Goal: Transaction & Acquisition: Purchase product/service

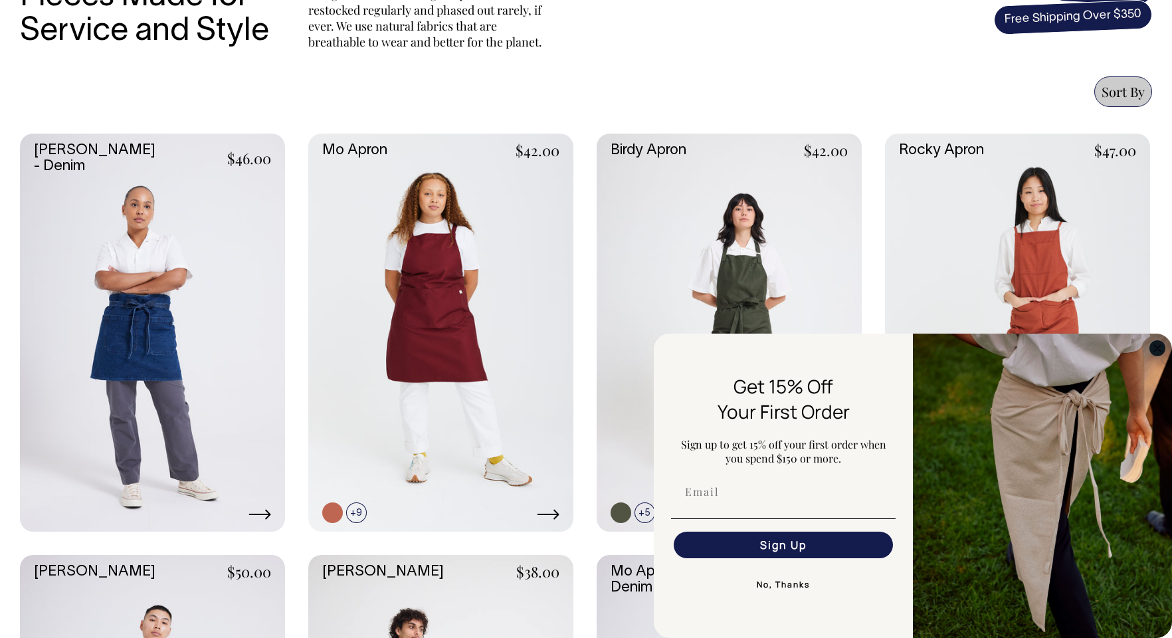
click at [1160, 352] on circle "Close dialog" at bounding box center [1157, 347] width 15 height 15
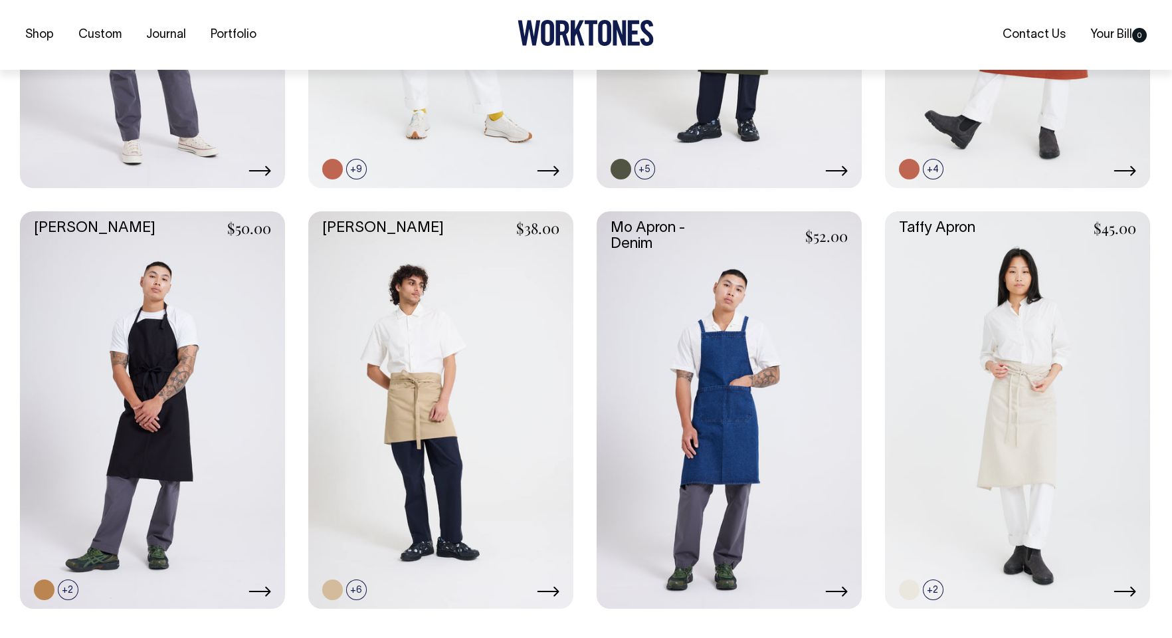
scroll to position [853, 0]
click at [139, 360] on link at bounding box center [152, 410] width 265 height 398
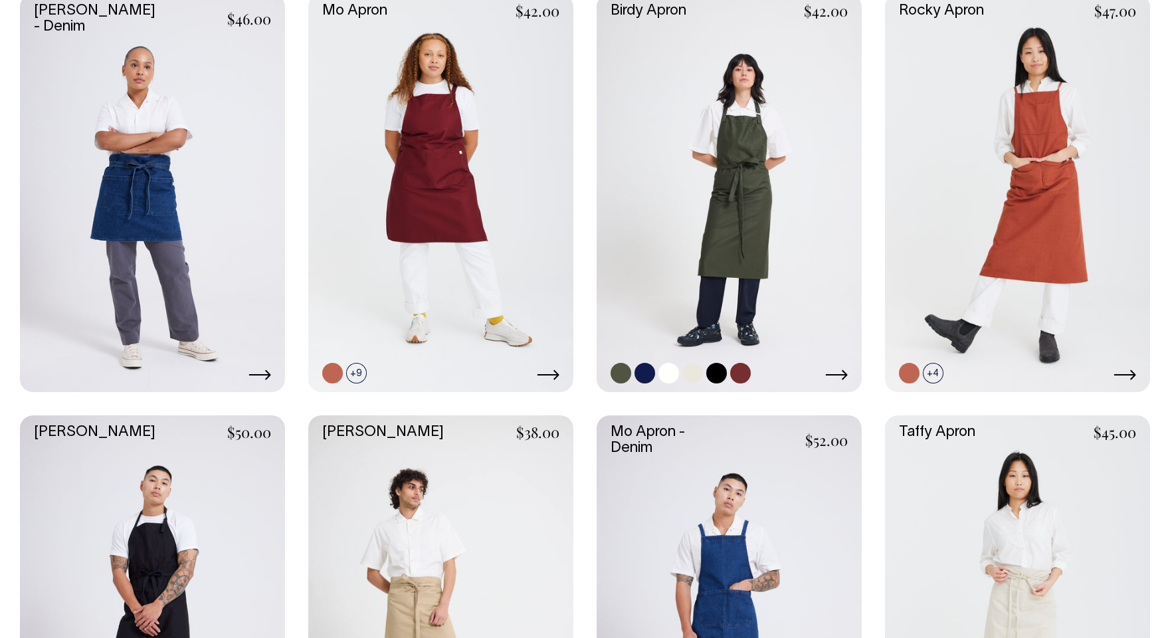
scroll to position [649, 0]
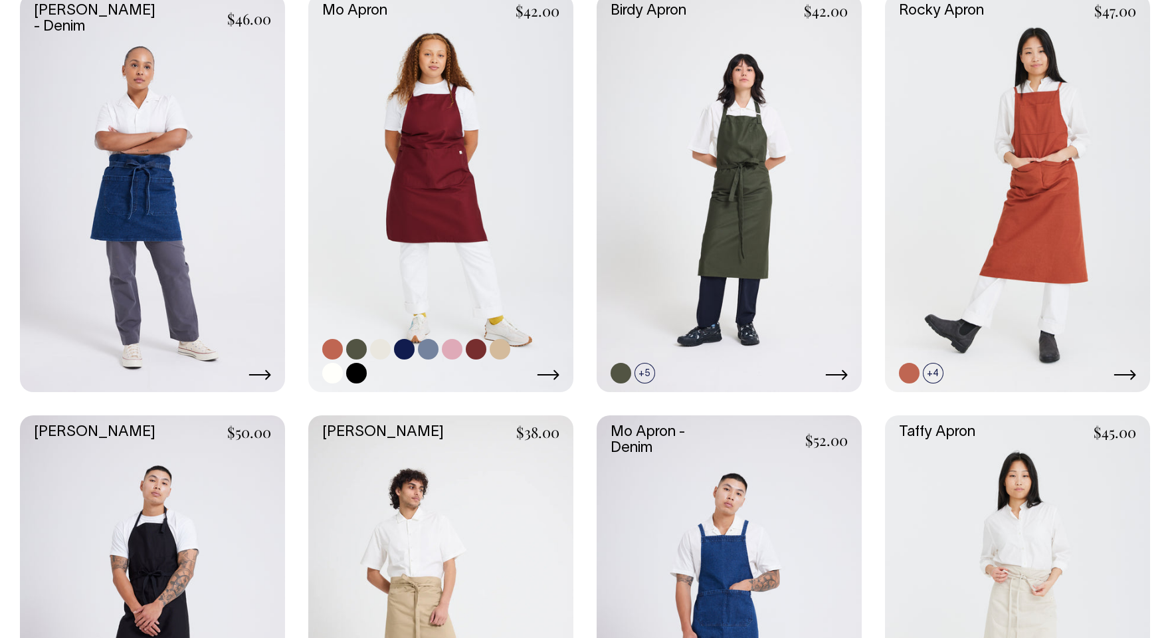
click at [361, 348] on link at bounding box center [356, 349] width 21 height 21
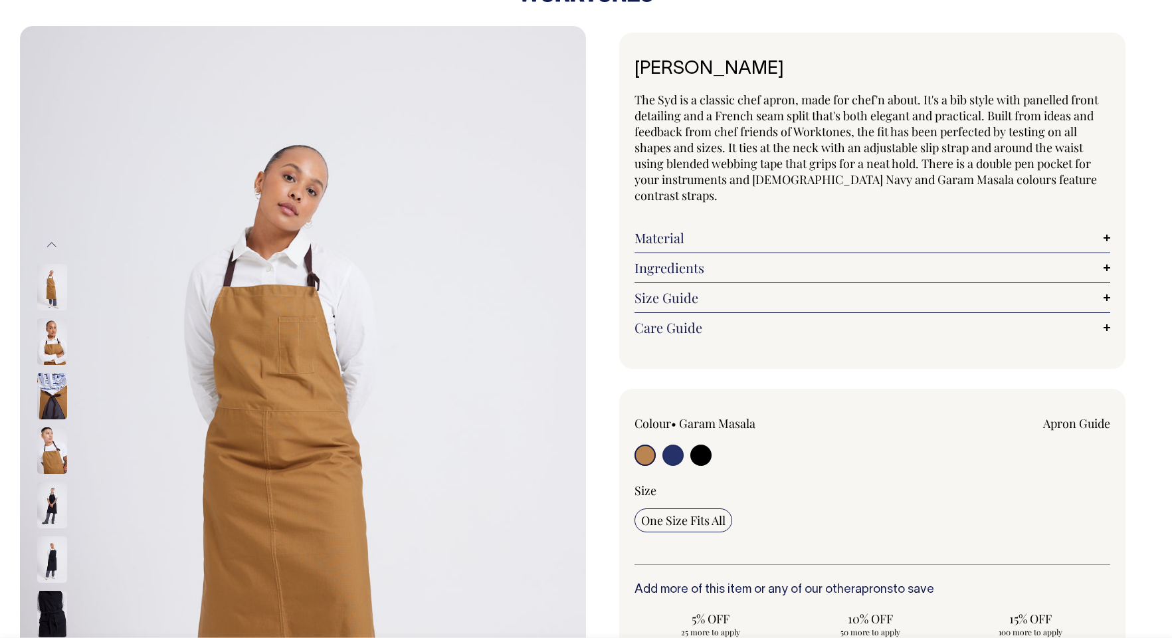
click at [703, 445] on input "radio" at bounding box center [701, 455] width 21 height 21
radio input "true"
select select "Black"
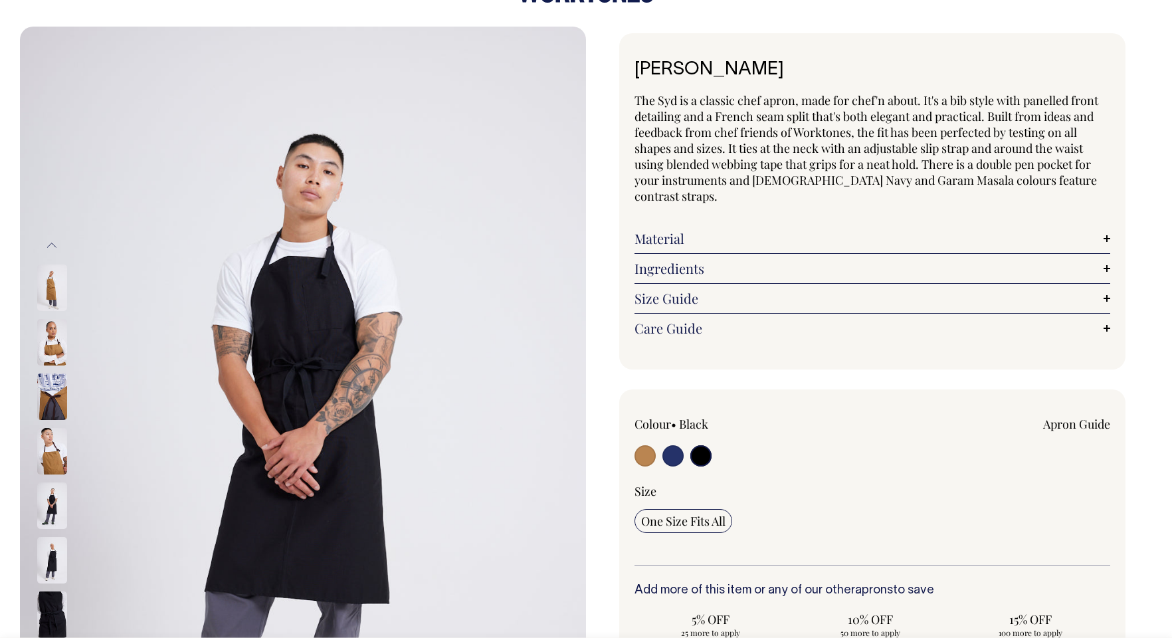
scroll to position [43, 0]
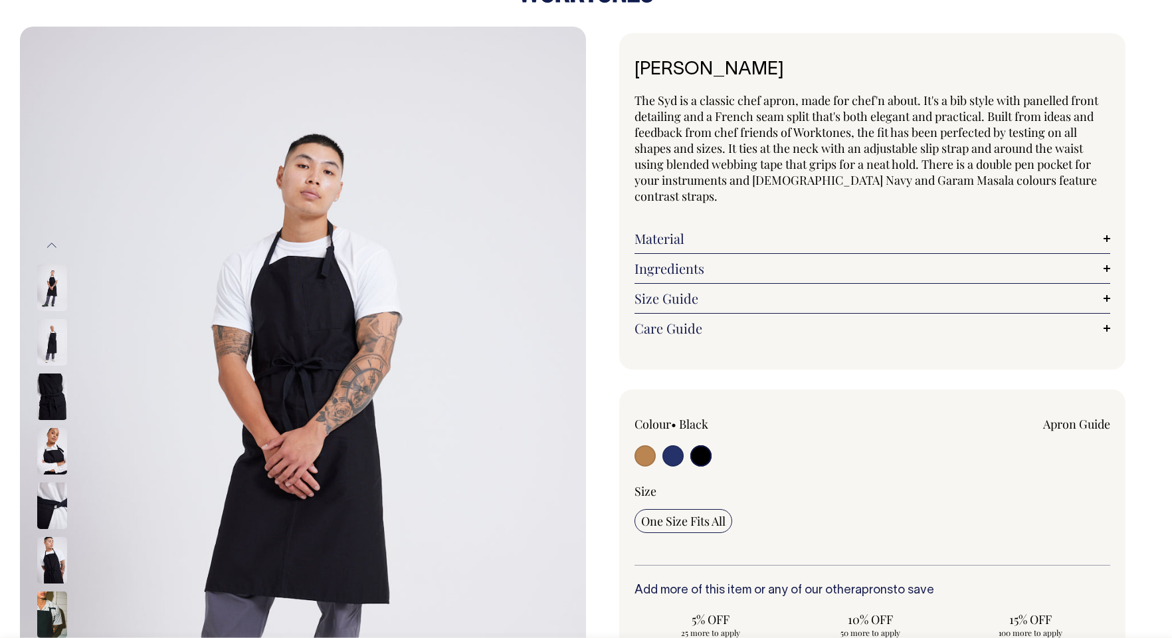
click at [671, 446] on input "radio" at bounding box center [673, 455] width 21 height 21
radio input "true"
select select "[DEMOGRAPHIC_DATA] Navy"
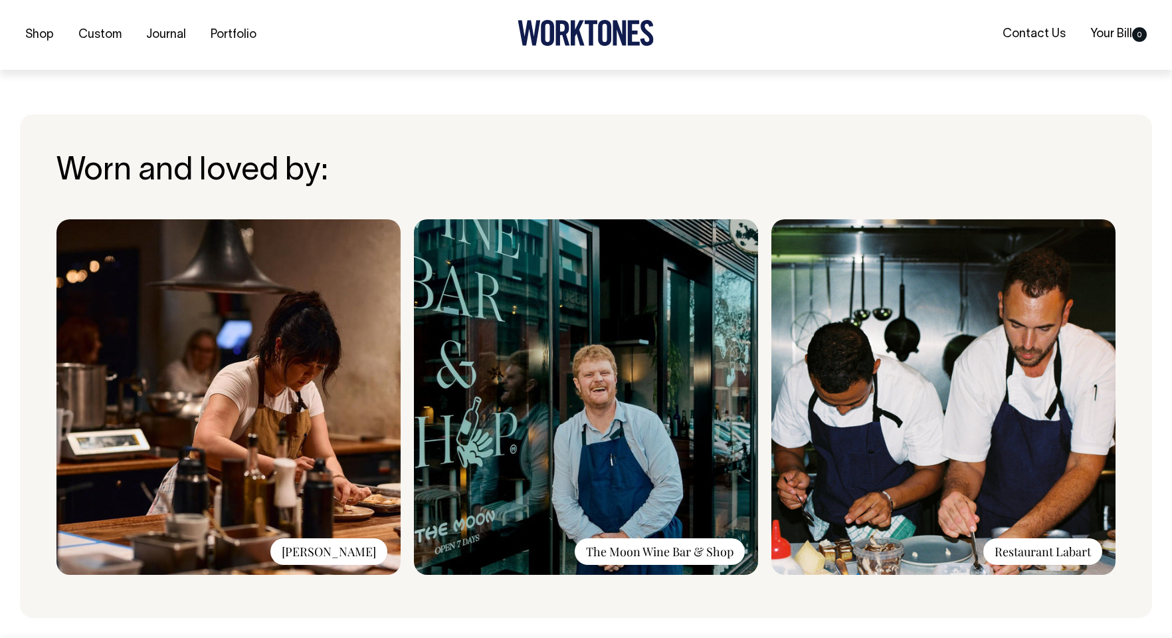
scroll to position [952, 0]
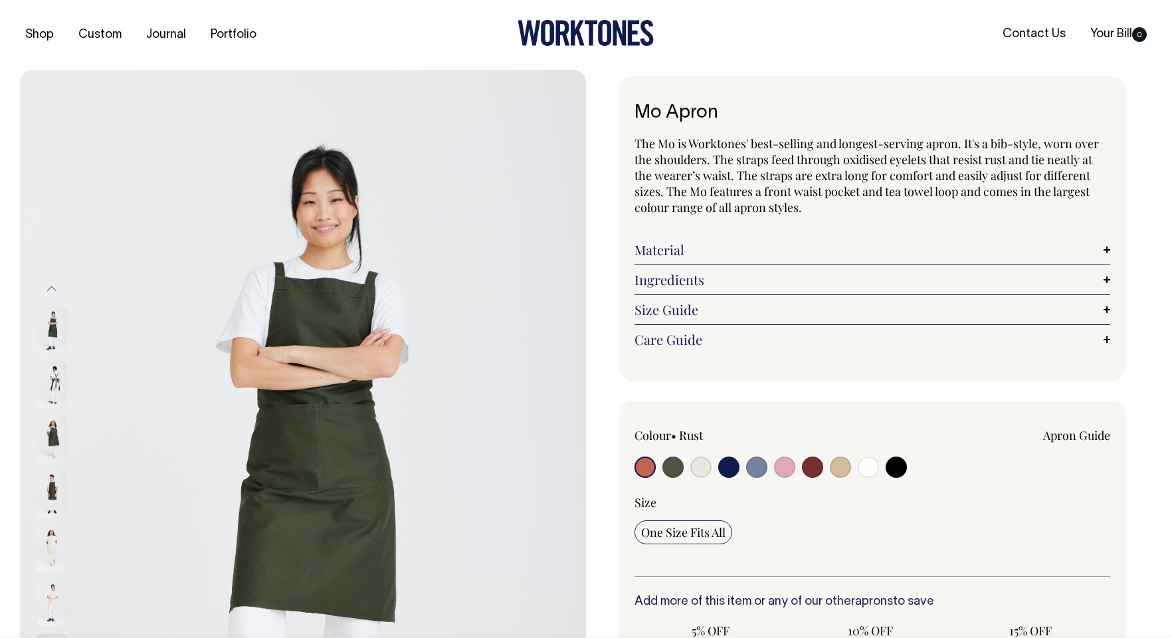
radio input "true"
select select "Olive"
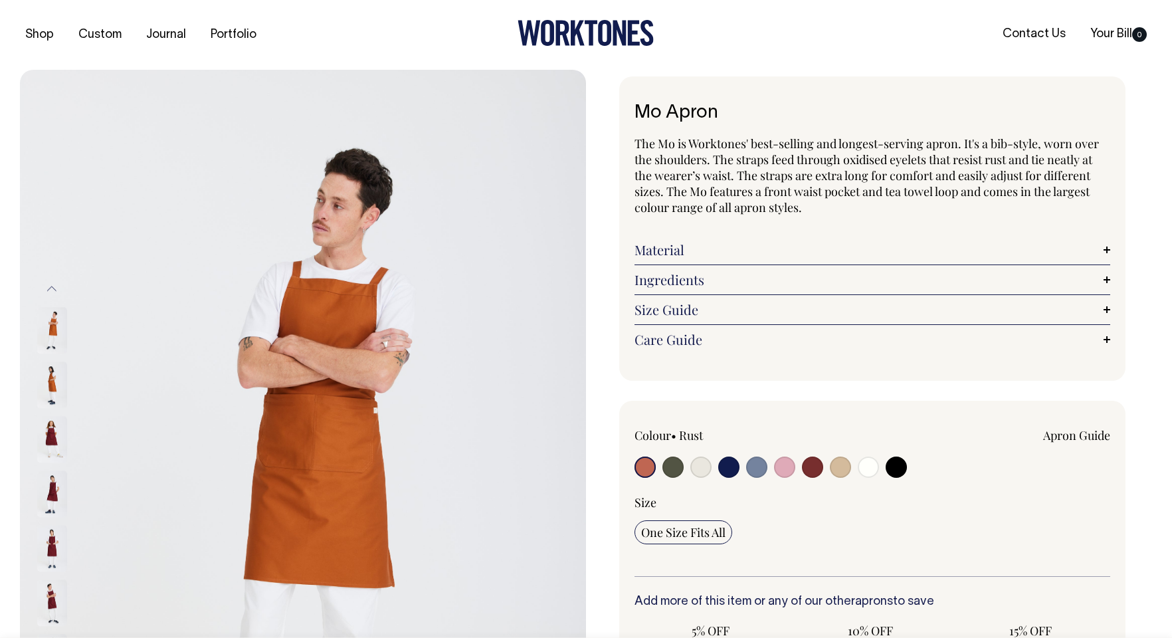
click at [47, 435] on img at bounding box center [52, 439] width 30 height 47
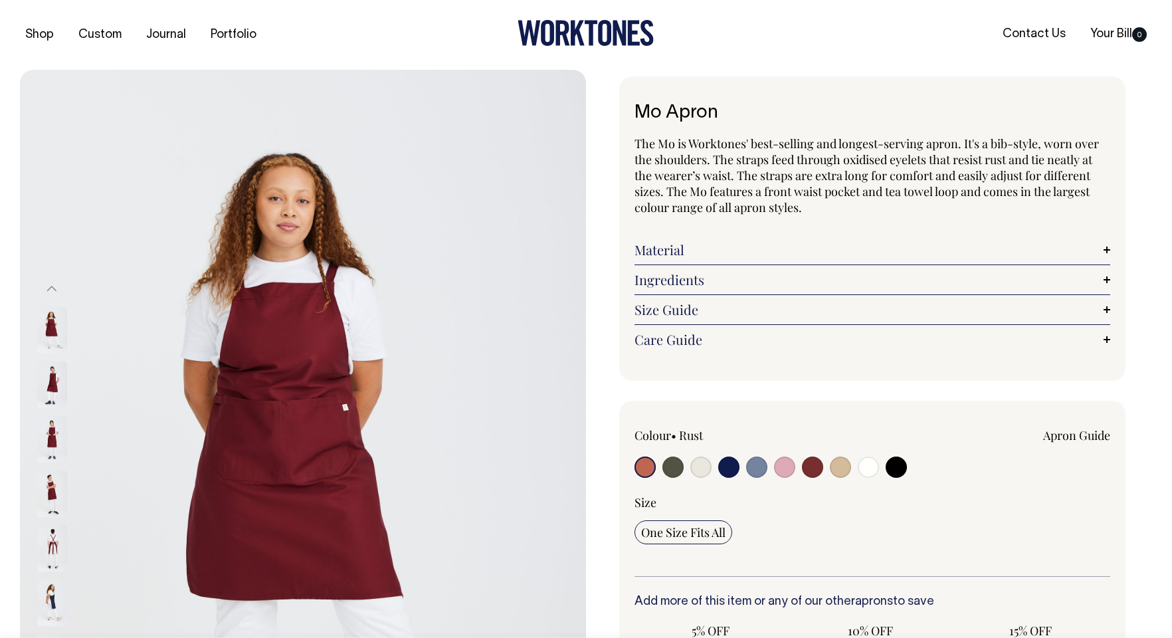
click at [44, 482] on img at bounding box center [52, 494] width 30 height 47
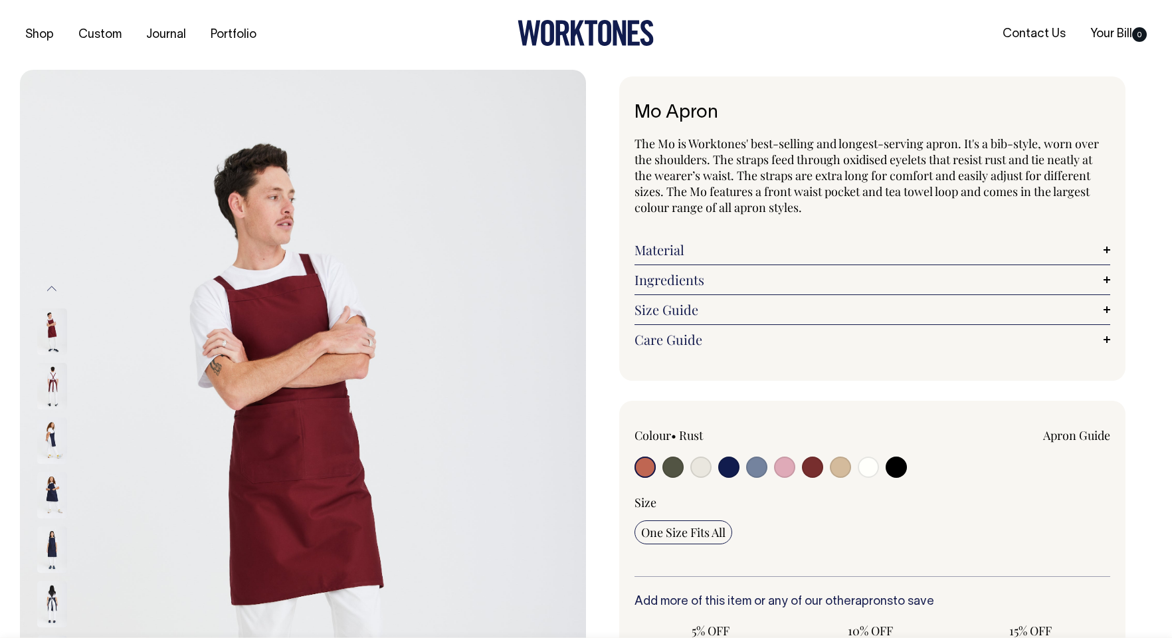
click at [47, 556] on img at bounding box center [52, 549] width 30 height 47
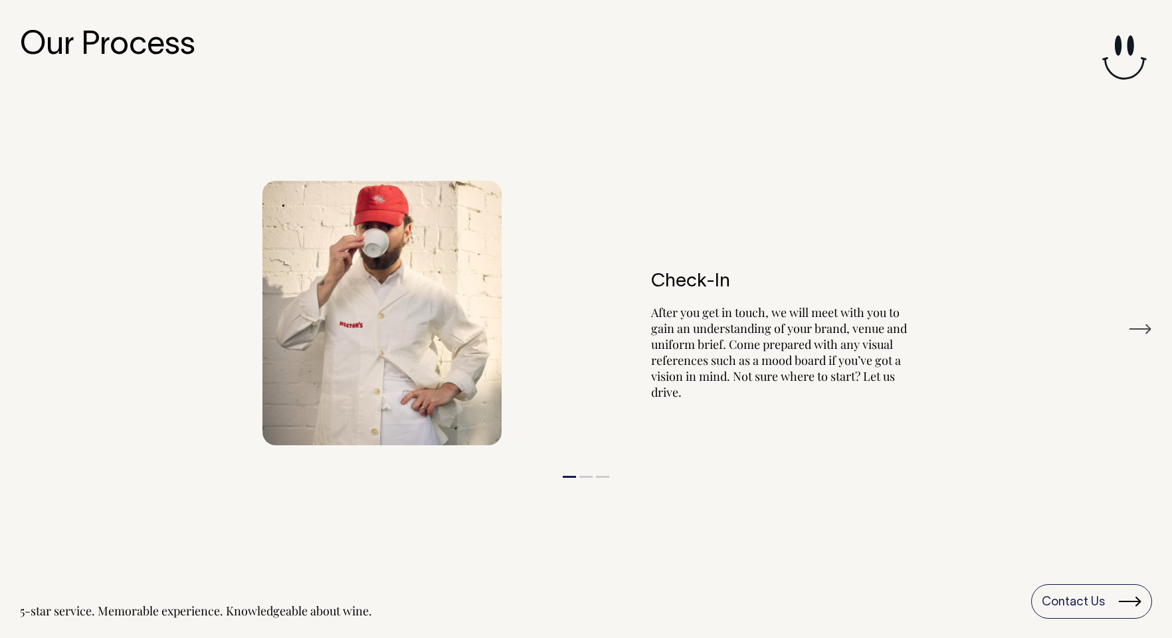
scroll to position [1535, 0]
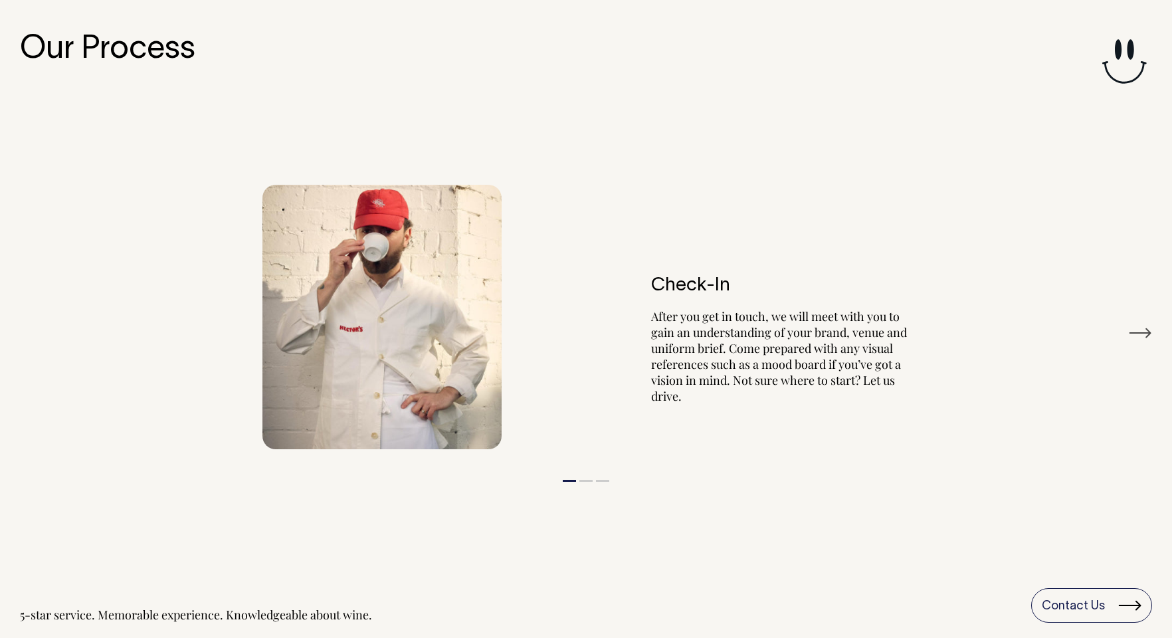
click at [1134, 336] on button "Next" at bounding box center [1140, 333] width 24 height 20
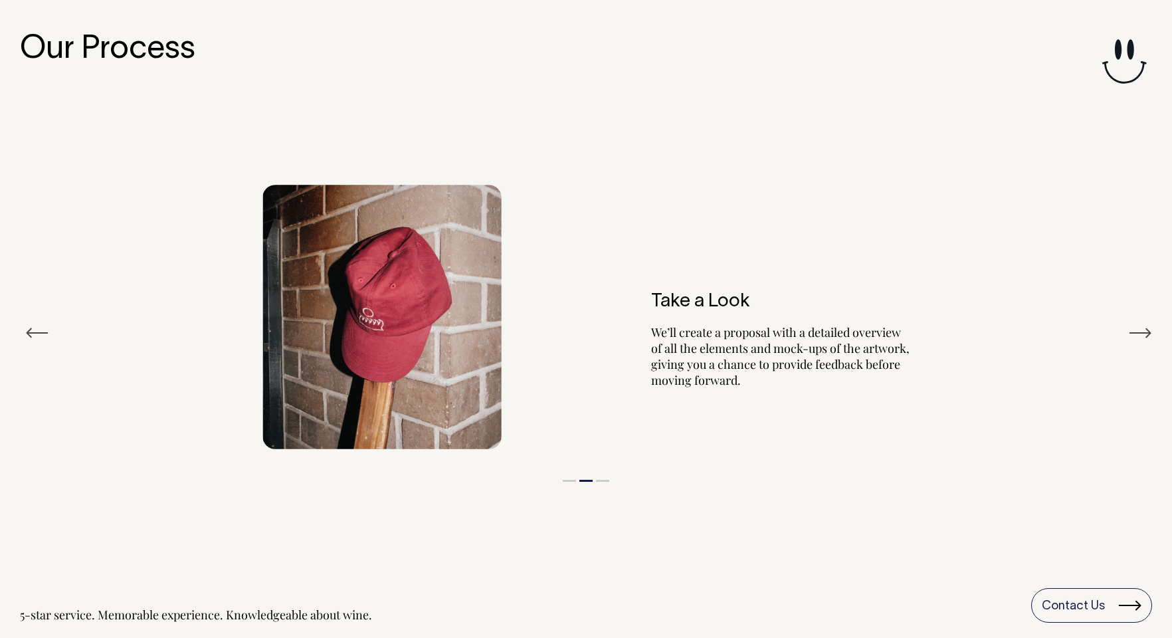
click at [1134, 336] on button "Next" at bounding box center [1140, 333] width 24 height 20
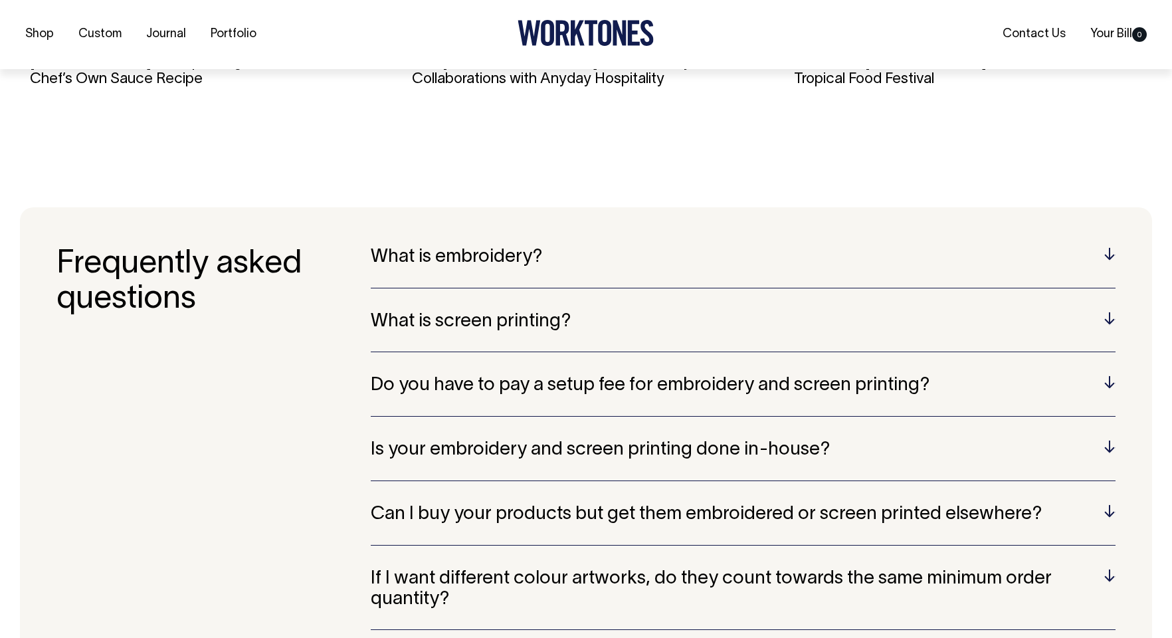
scroll to position [2634, 0]
click at [560, 264] on h5 "What is embroidery?" at bounding box center [743, 257] width 745 height 21
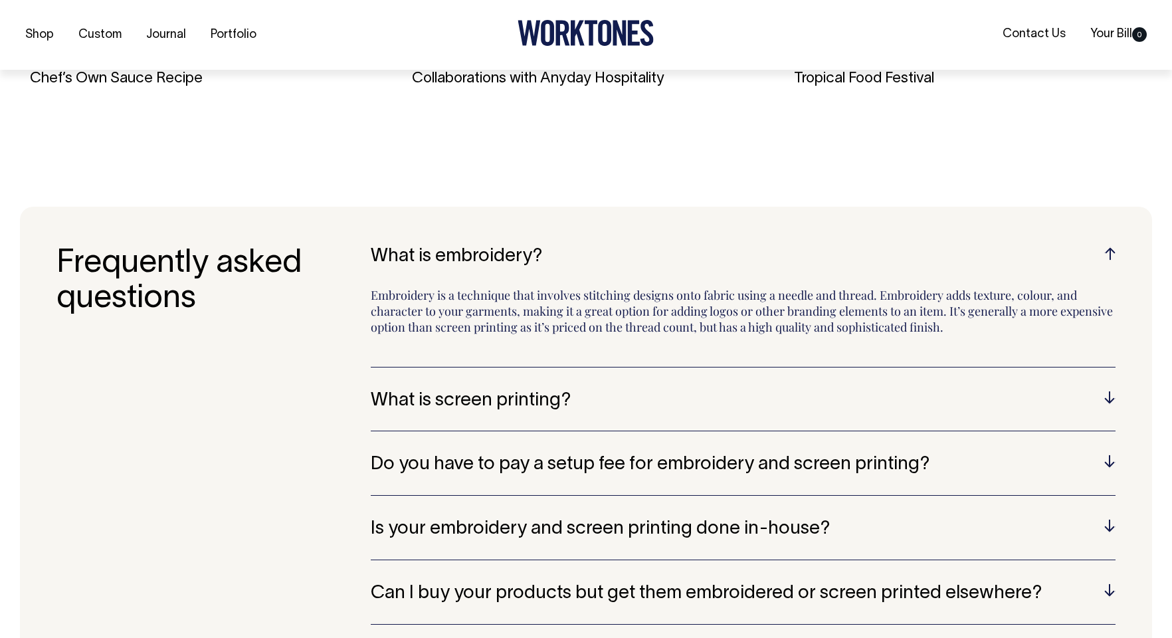
click at [564, 261] on h5 "What is embroidery?" at bounding box center [743, 257] width 745 height 21
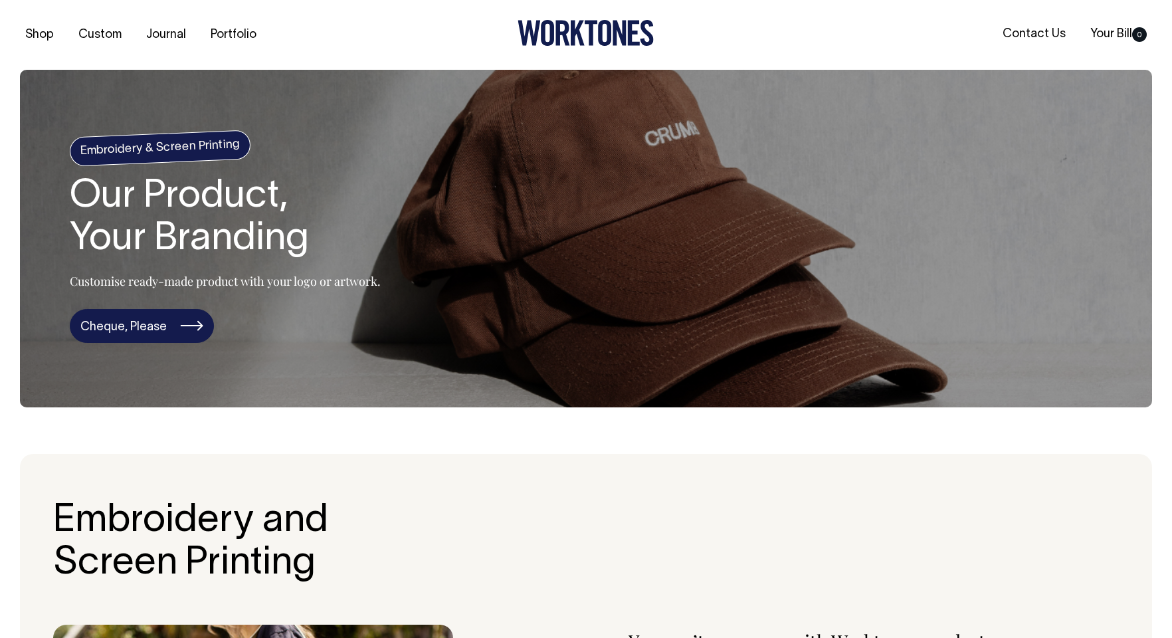
scroll to position [0, 0]
click at [161, 332] on link "Cheque, Please" at bounding box center [142, 326] width 144 height 35
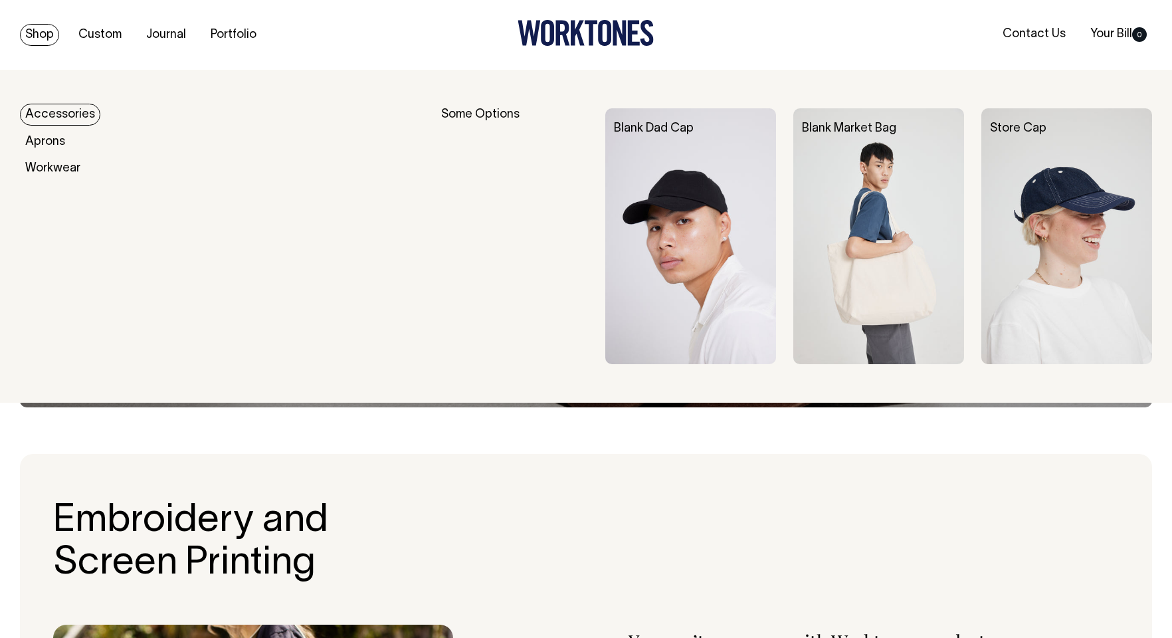
click at [66, 114] on link "Accessories" at bounding box center [60, 115] width 80 height 22
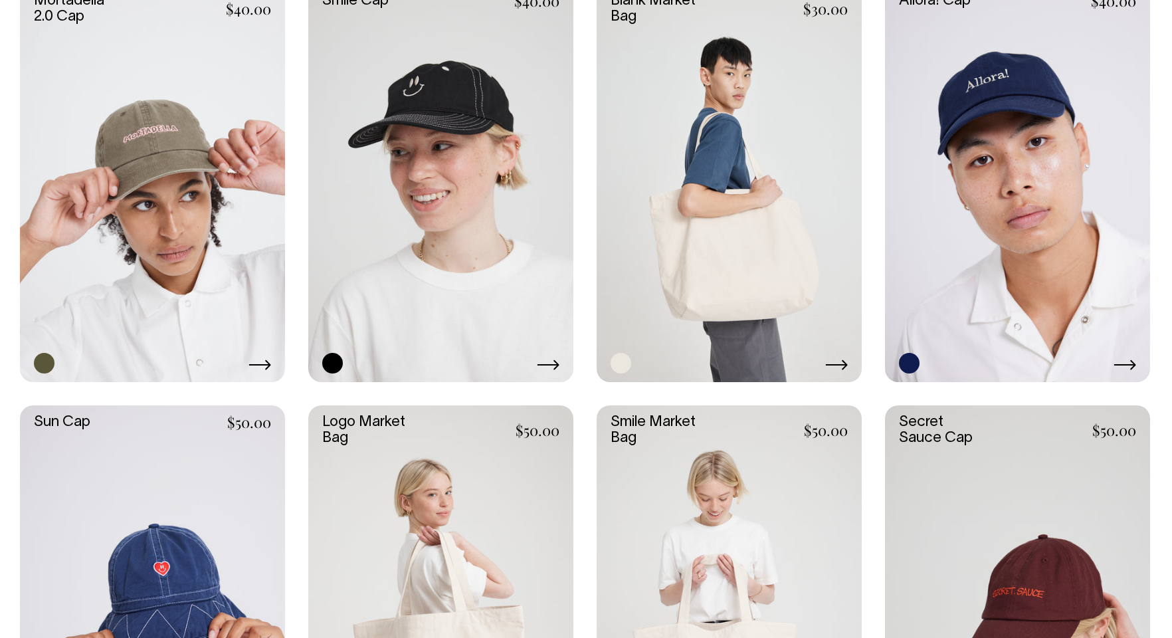
scroll to position [845, 0]
click at [144, 201] on link at bounding box center [152, 183] width 265 height 398
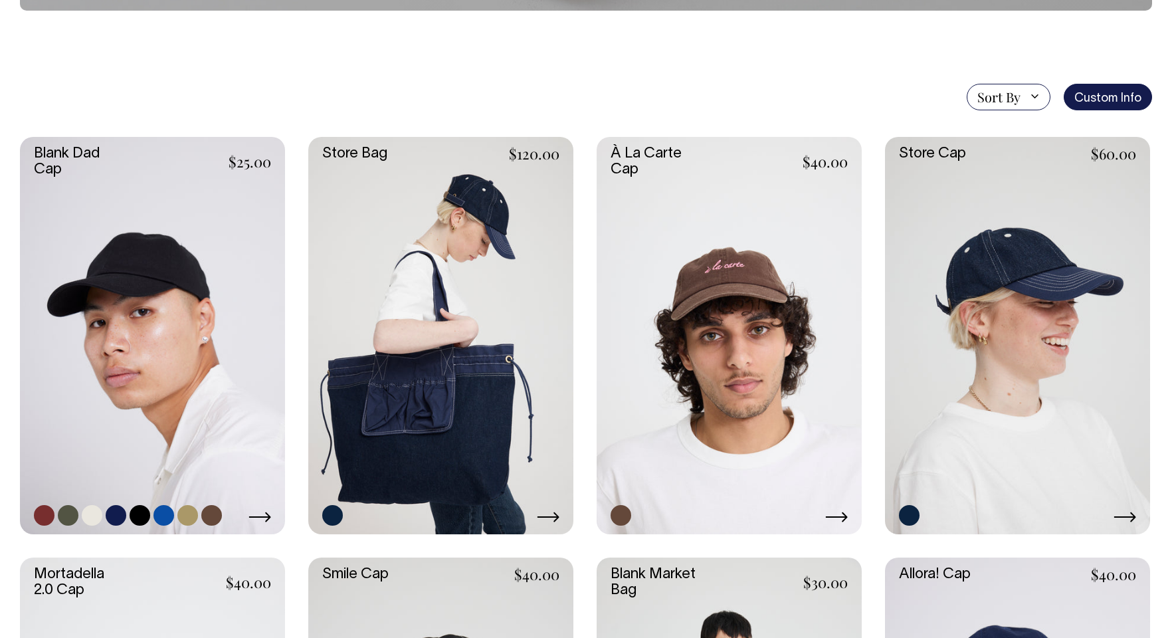
scroll to position [272, 0]
click at [107, 276] on link at bounding box center [152, 335] width 265 height 398
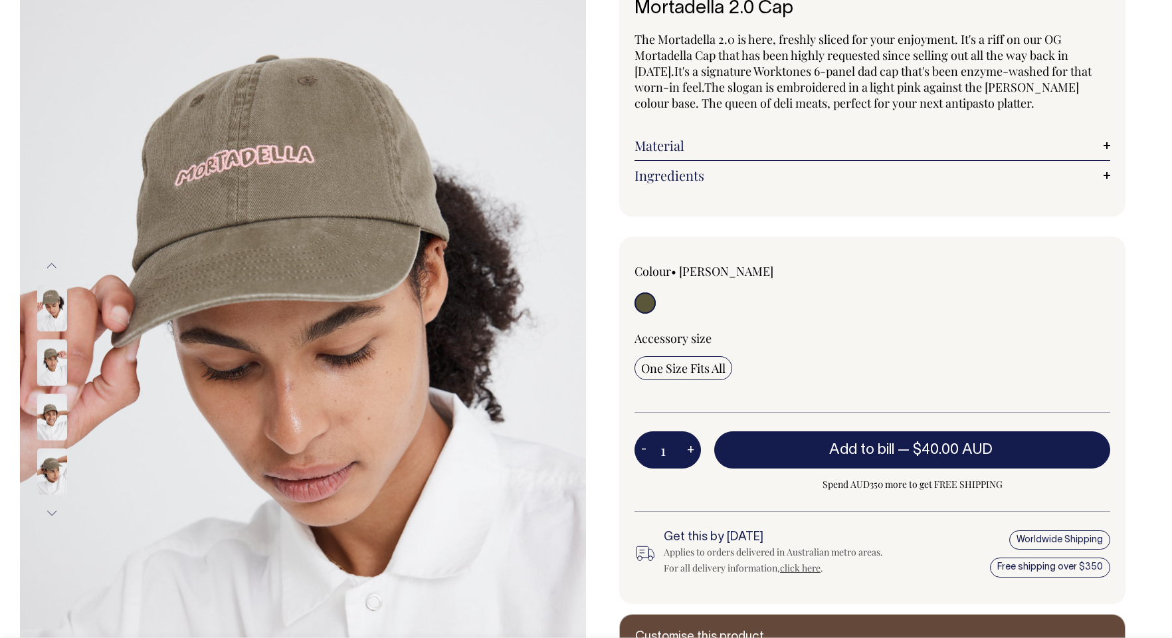
scroll to position [105, 0]
click at [45, 361] on img at bounding box center [52, 361] width 30 height 47
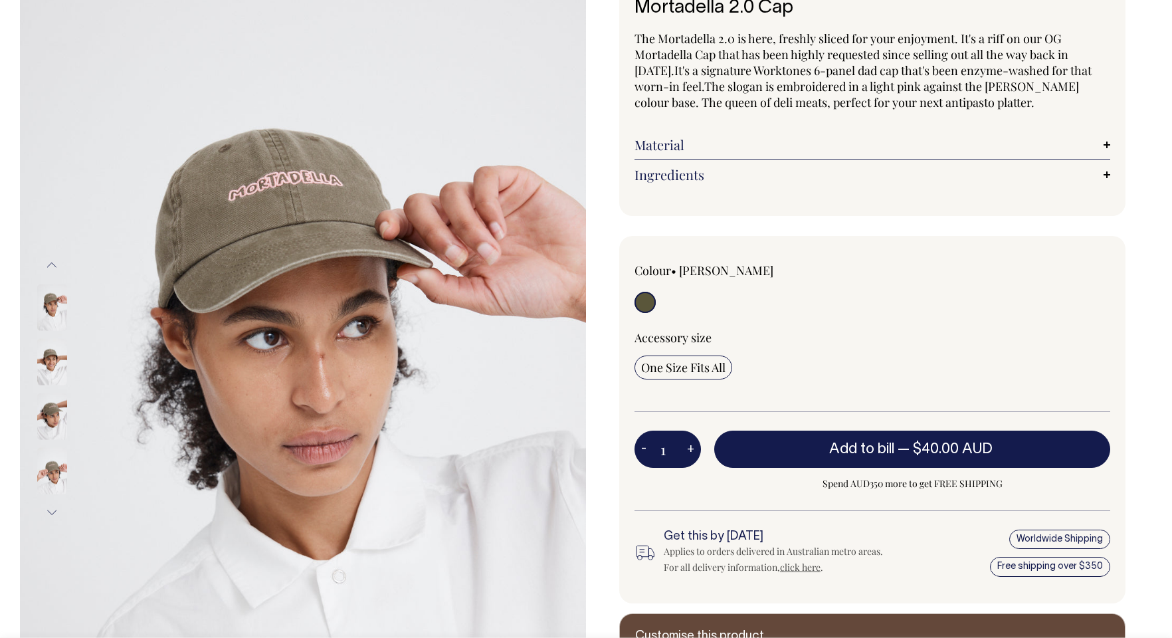
click at [45, 425] on img at bounding box center [52, 416] width 30 height 47
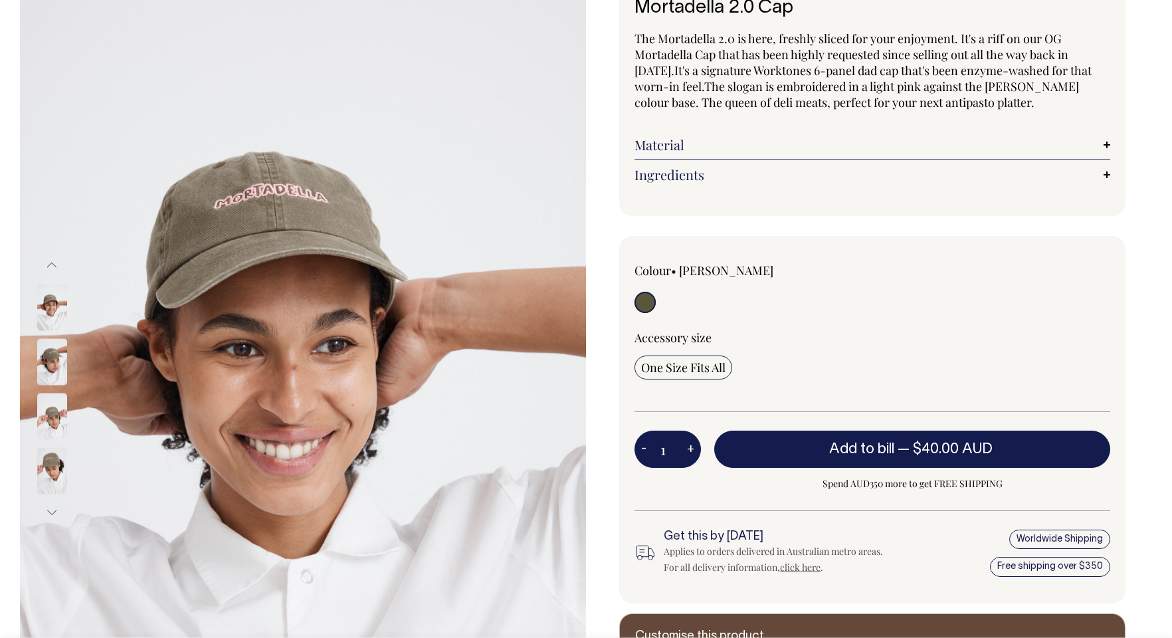
click at [54, 296] on img at bounding box center [52, 307] width 30 height 47
click at [46, 438] on img at bounding box center [52, 416] width 30 height 47
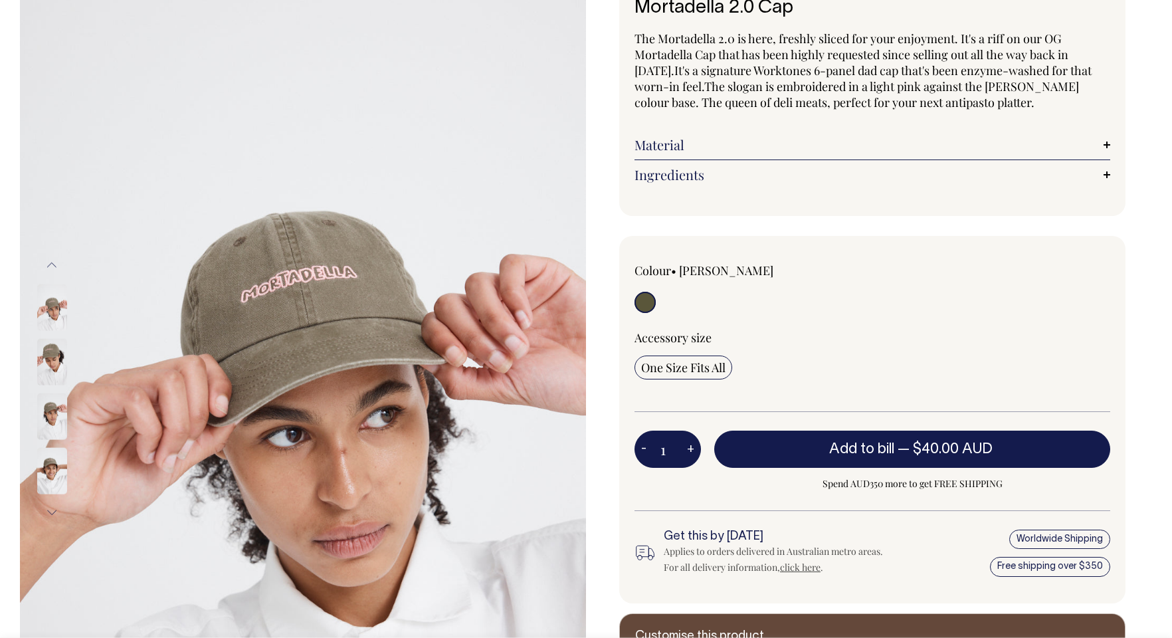
click at [49, 487] on img at bounding box center [52, 470] width 30 height 47
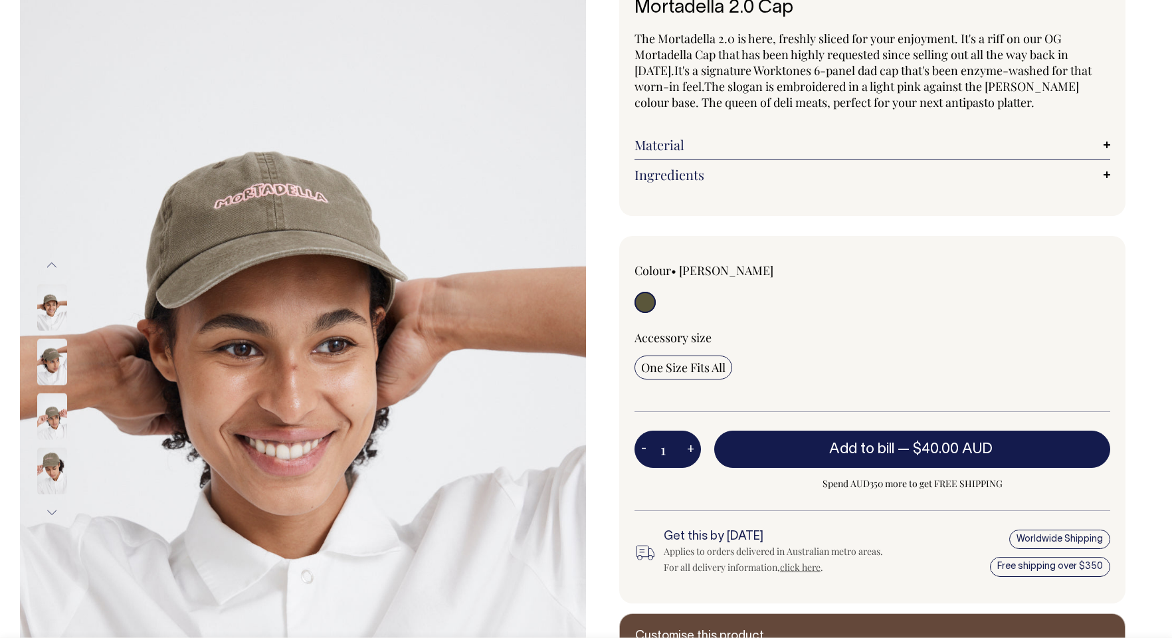
click at [48, 473] on img at bounding box center [52, 470] width 30 height 47
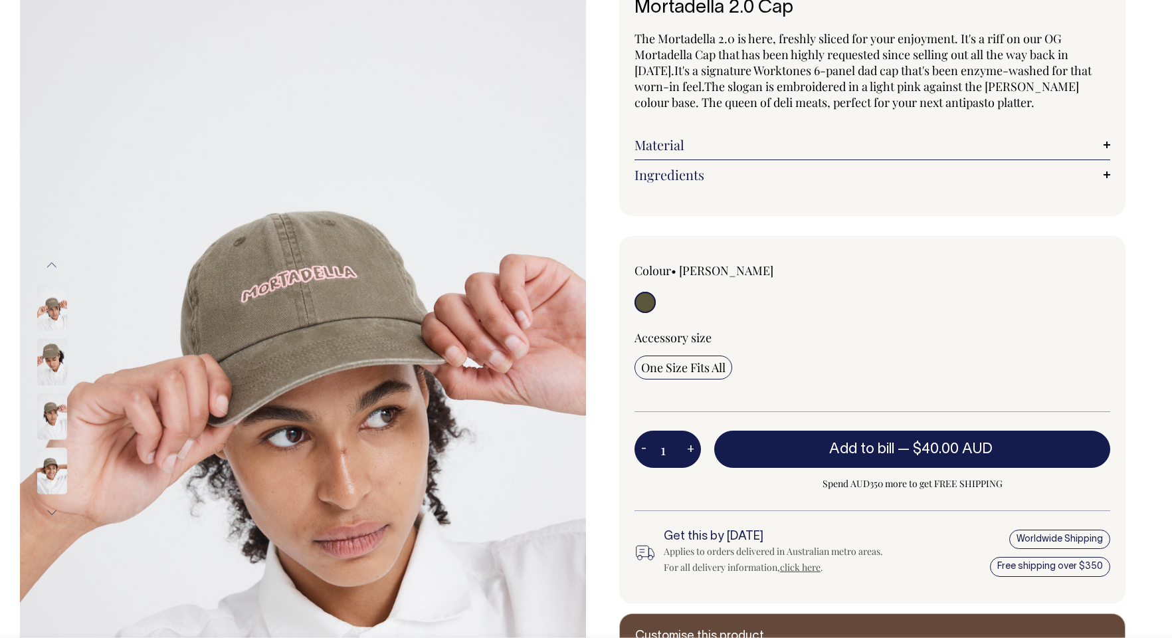
click at [355, 263] on img at bounding box center [303, 389] width 566 height 849
click at [351, 263] on img at bounding box center [303, 389] width 566 height 849
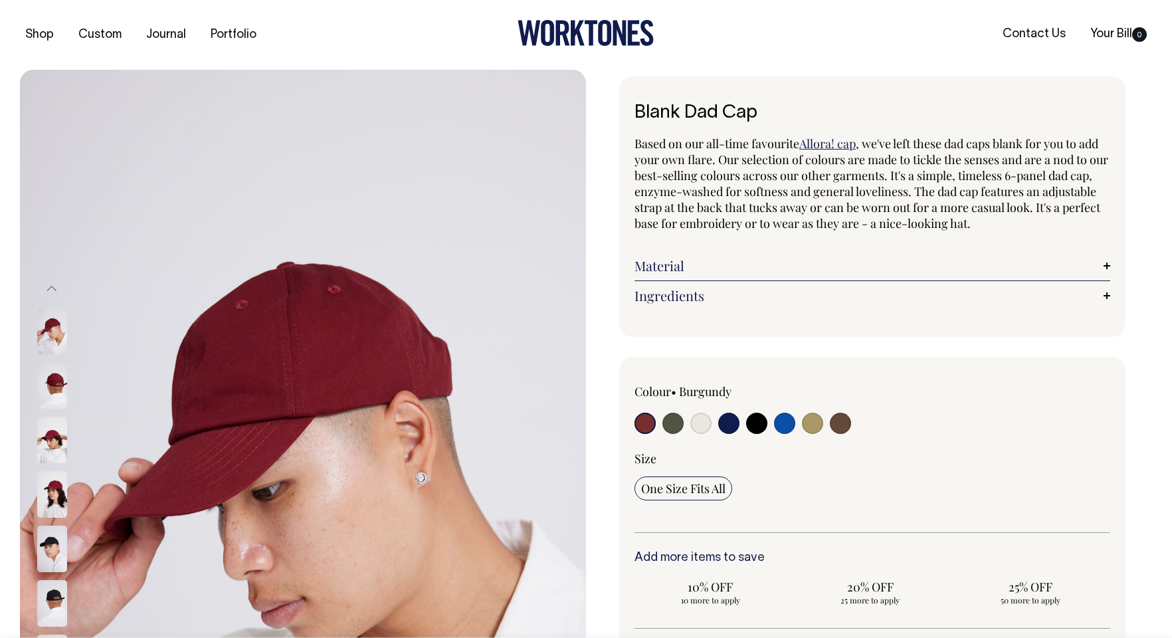
click at [665, 425] on input "radio" at bounding box center [673, 423] width 21 height 21
radio input "true"
select select "Olive"
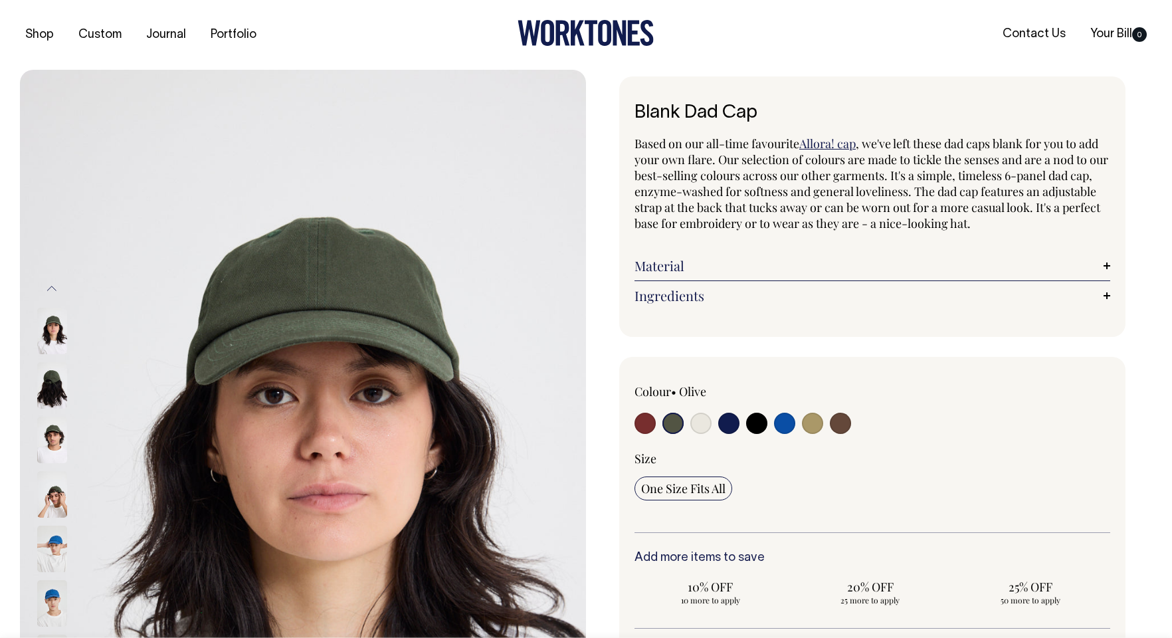
click at [704, 423] on input "radio" at bounding box center [701, 423] width 21 height 21
radio input "true"
select select "Natural"
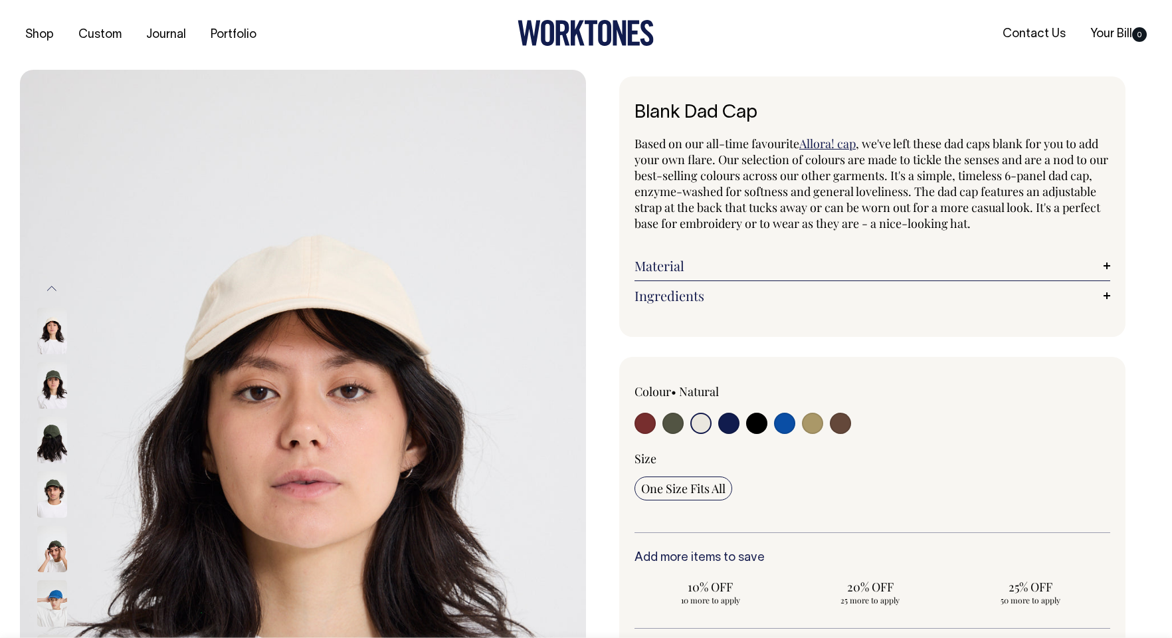
click at [809, 422] on input "radio" at bounding box center [812, 423] width 21 height 21
radio input "true"
select select "Washed Khaki"
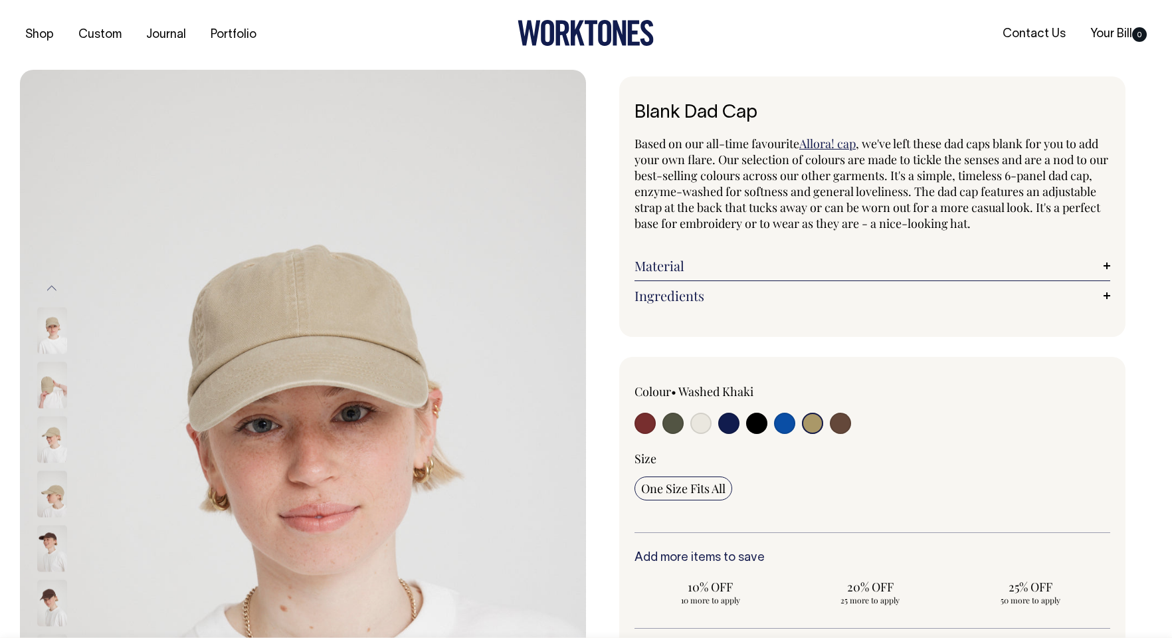
click at [703, 428] on input "radio" at bounding box center [701, 423] width 21 height 21
radio input "true"
select select "Natural"
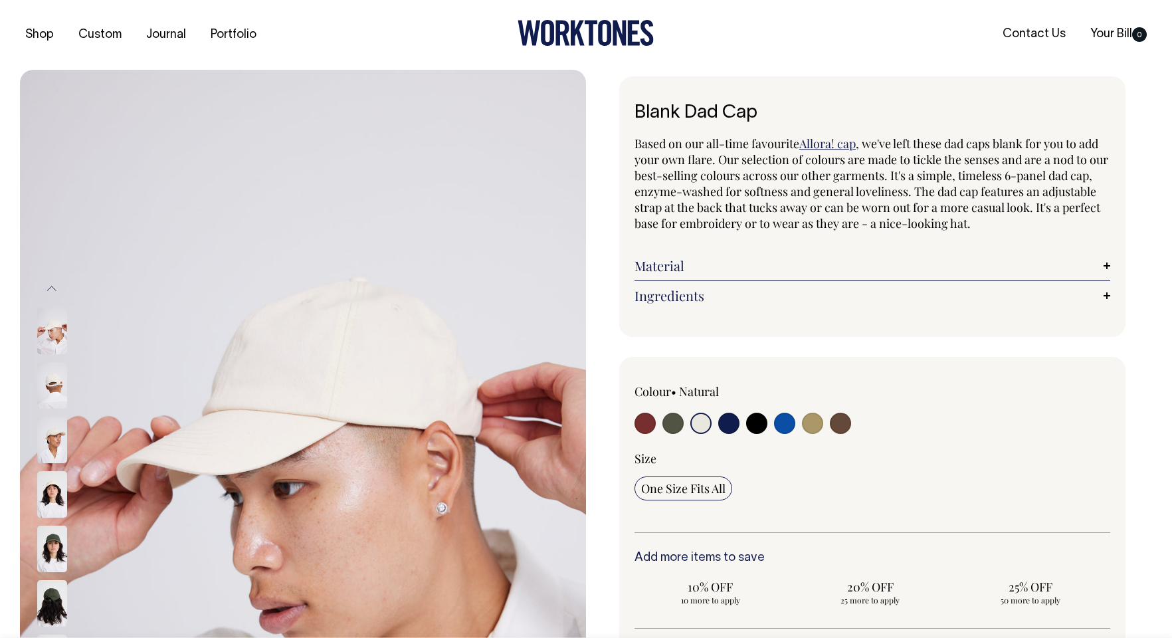
click at [663, 426] on input "radio" at bounding box center [673, 423] width 21 height 21
radio input "true"
select select "Olive"
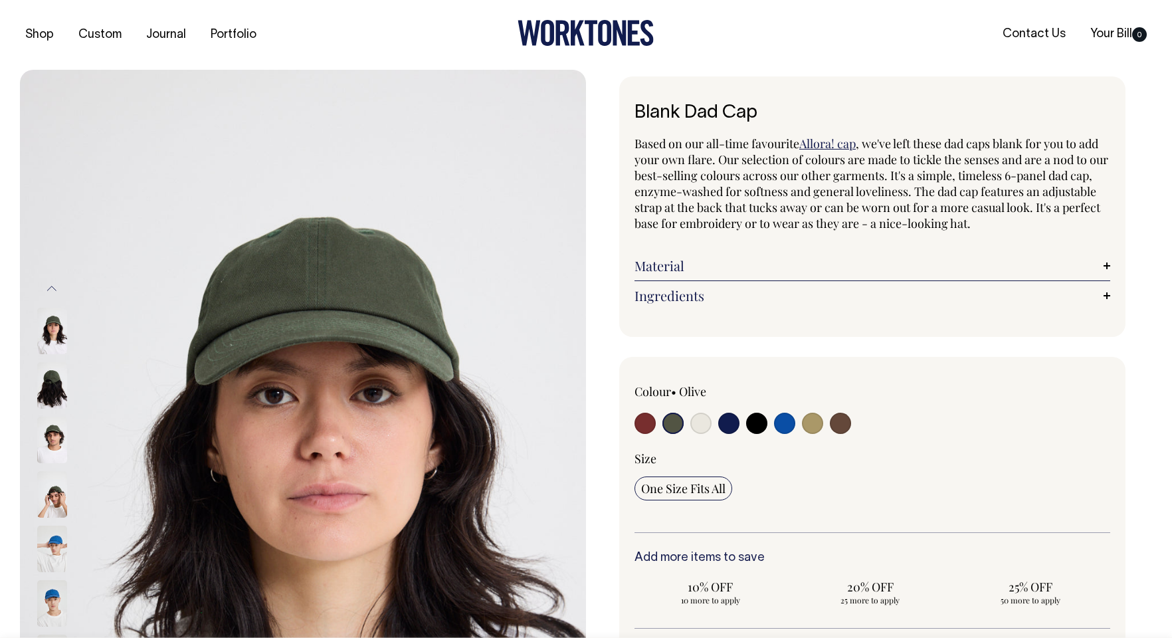
click at [714, 419] on div at bounding box center [730, 425] width 190 height 25
click at [809, 423] on input "radio" at bounding box center [812, 423] width 21 height 21
radio input "true"
select select "Washed Khaki"
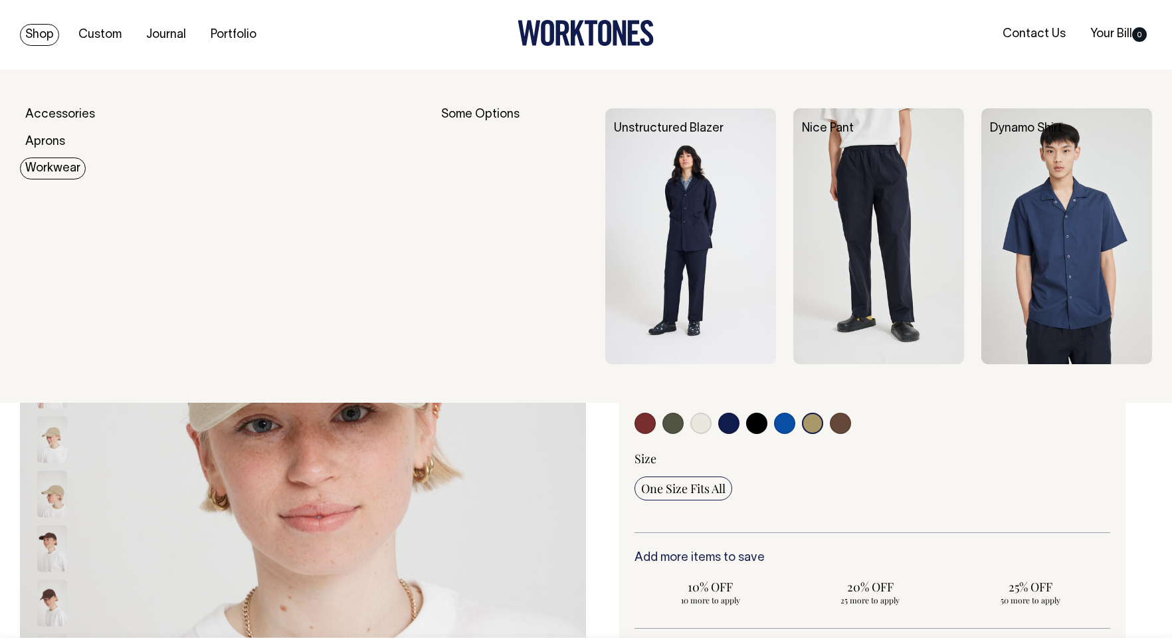
click at [848, 250] on img at bounding box center [879, 236] width 171 height 256
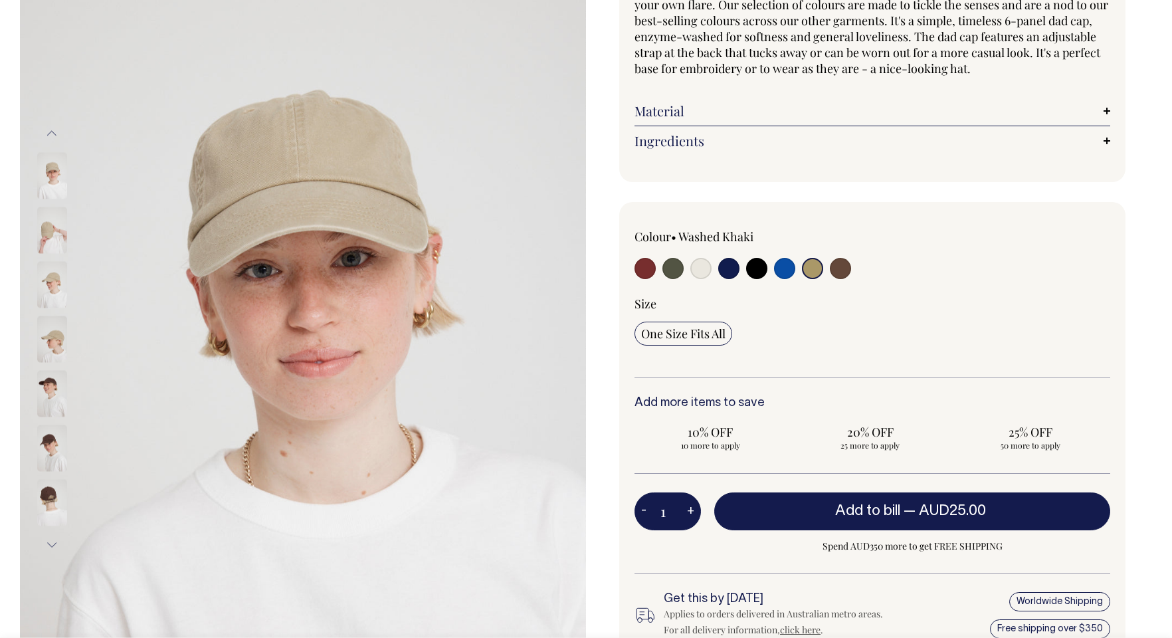
scroll to position [155, 0]
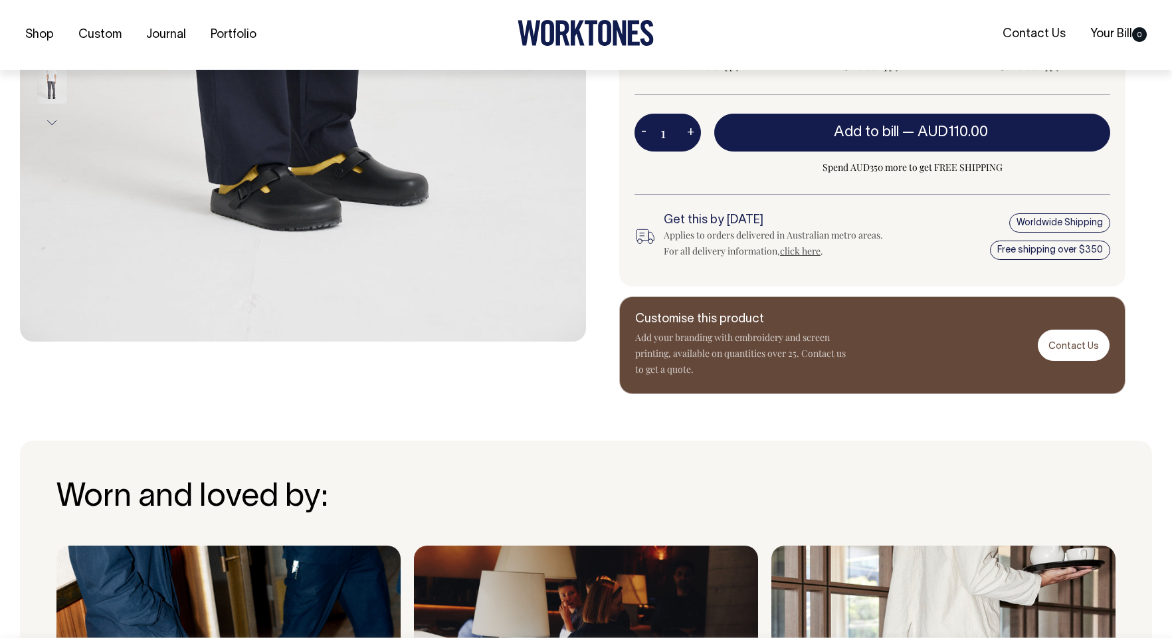
scroll to position [578, 0]
